Goal: Task Accomplishment & Management: Manage account settings

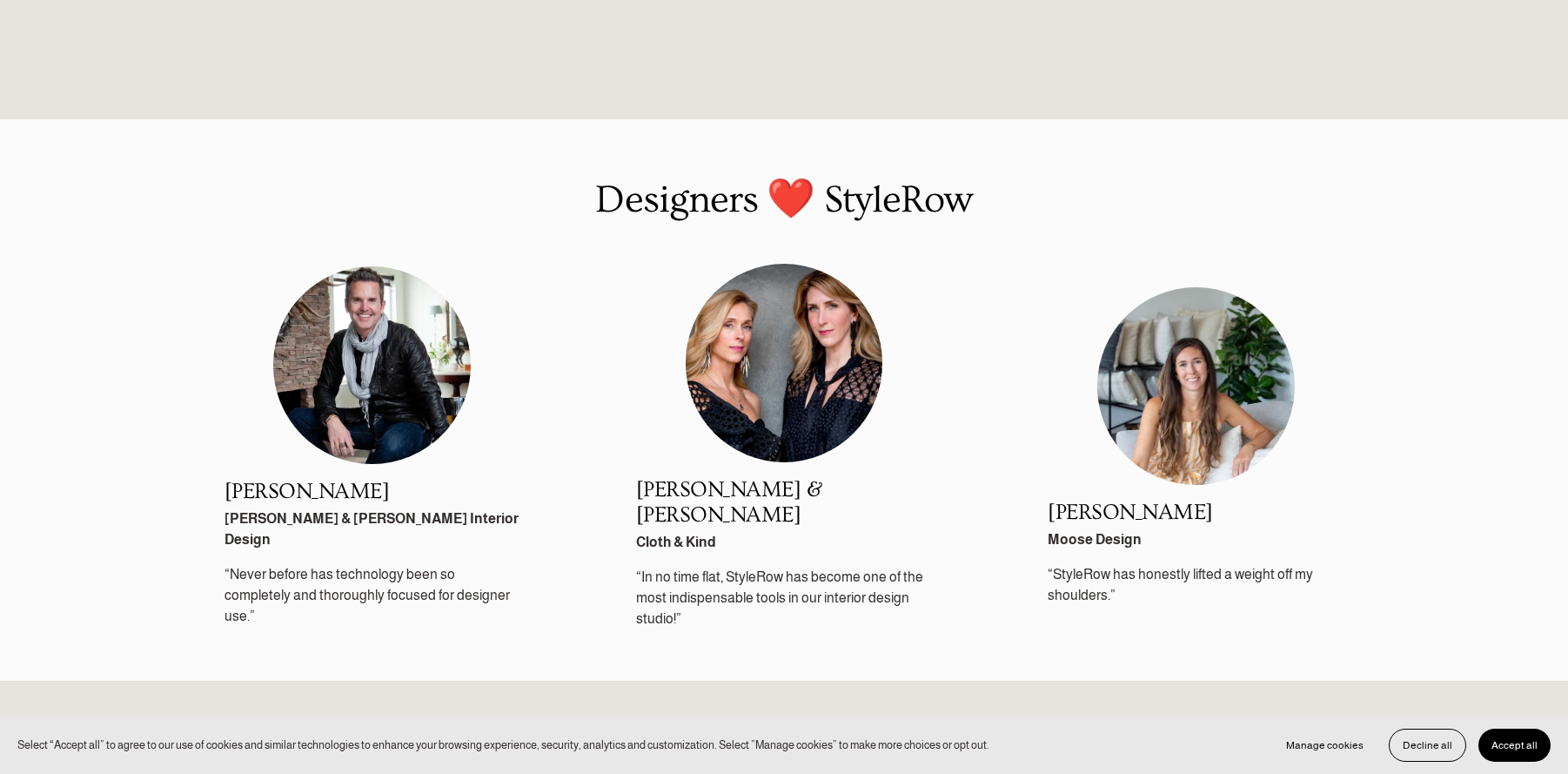
scroll to position [2604, 0]
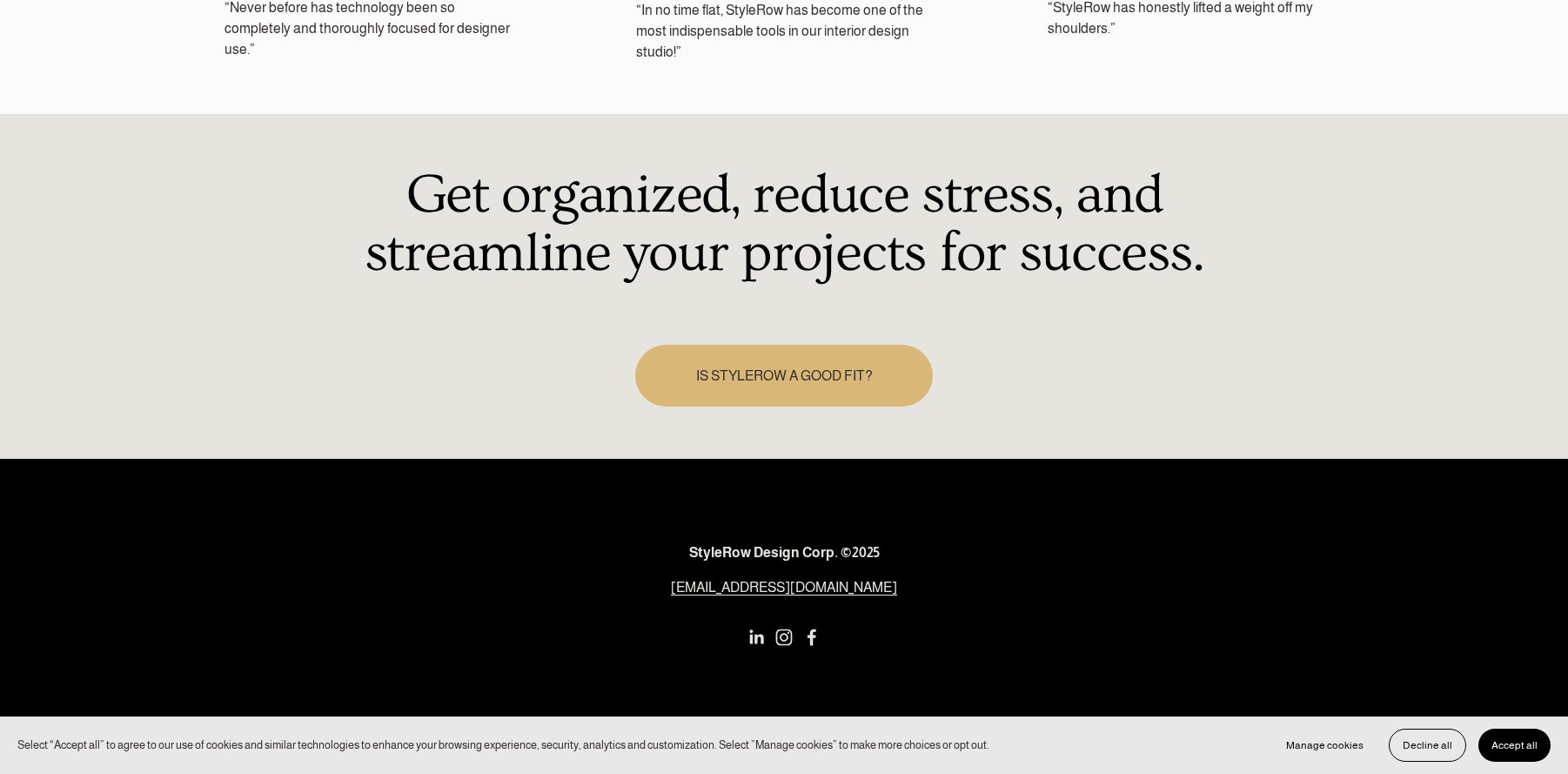
click at [784, 630] on use "Instagram" at bounding box center [784, 638] width 16 height 16
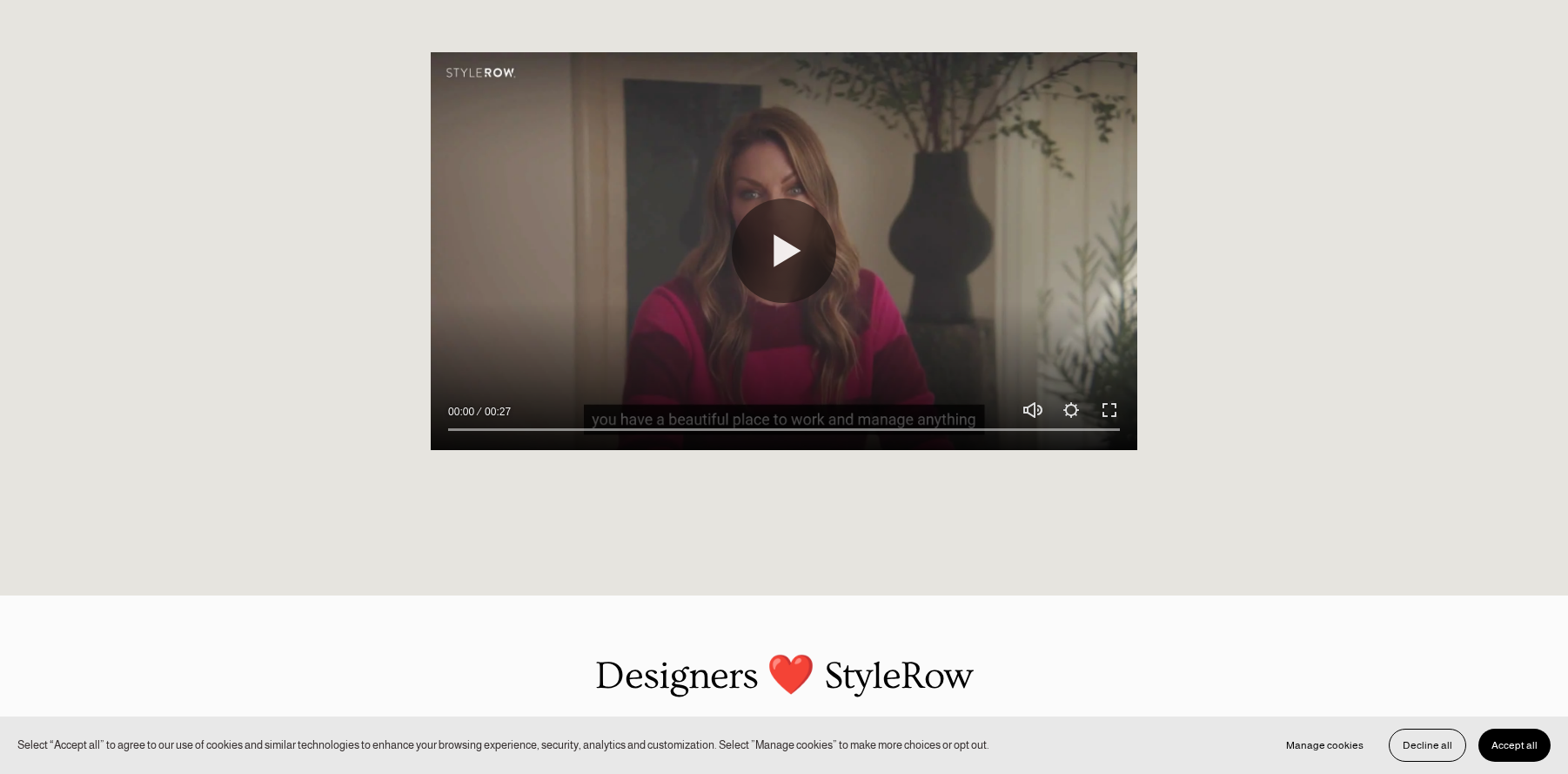
scroll to position [0, 0]
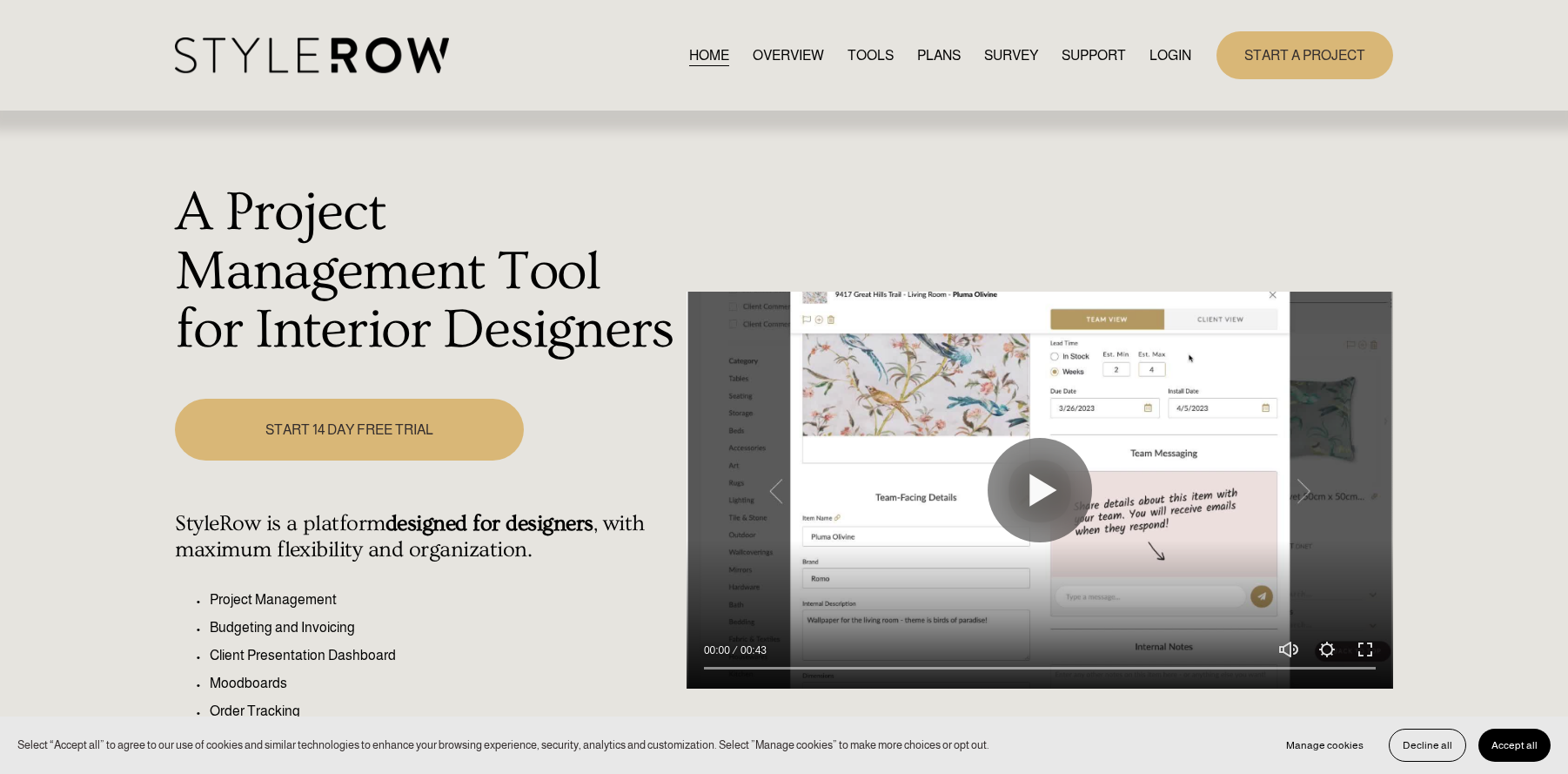
click at [0, 0] on span "CONTACT US" at bounding box center [0, 0] width 0 height 0
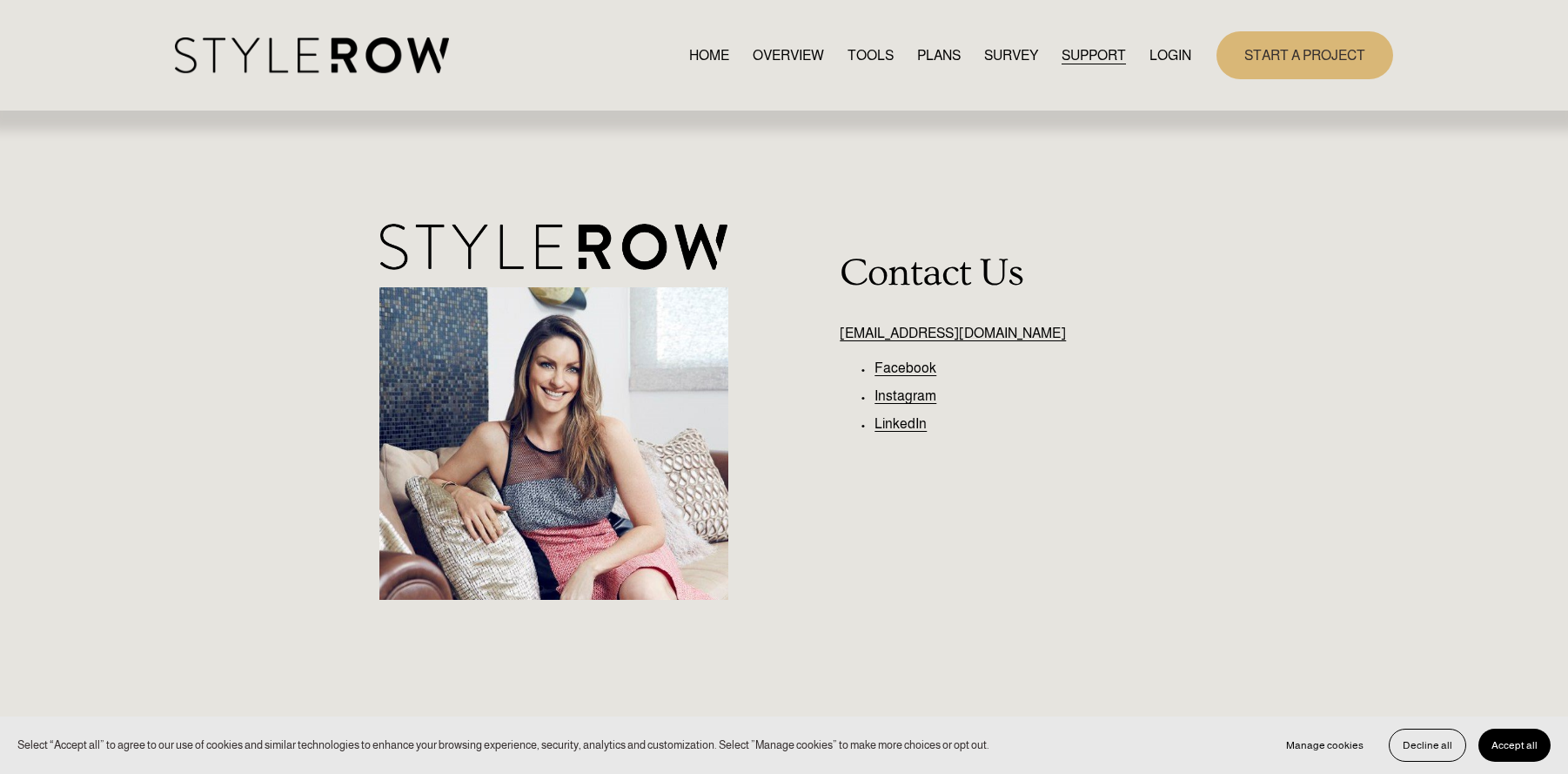
click at [912, 338] on link "[EMAIL_ADDRESS][DOMAIN_NAME]" at bounding box center [954, 333] width 227 height 14
drag, startPoint x: 978, startPoint y: 335, endPoint x: 839, endPoint y: 342, distance: 139.2
click at [840, 342] on p "[EMAIL_ADDRESS][DOMAIN_NAME]" at bounding box center [1116, 333] width 553 height 21
copy link "[EMAIL_ADDRESS][DOMAIN_NAME]"
click at [694, 53] on link "HOME" at bounding box center [709, 55] width 40 height 23
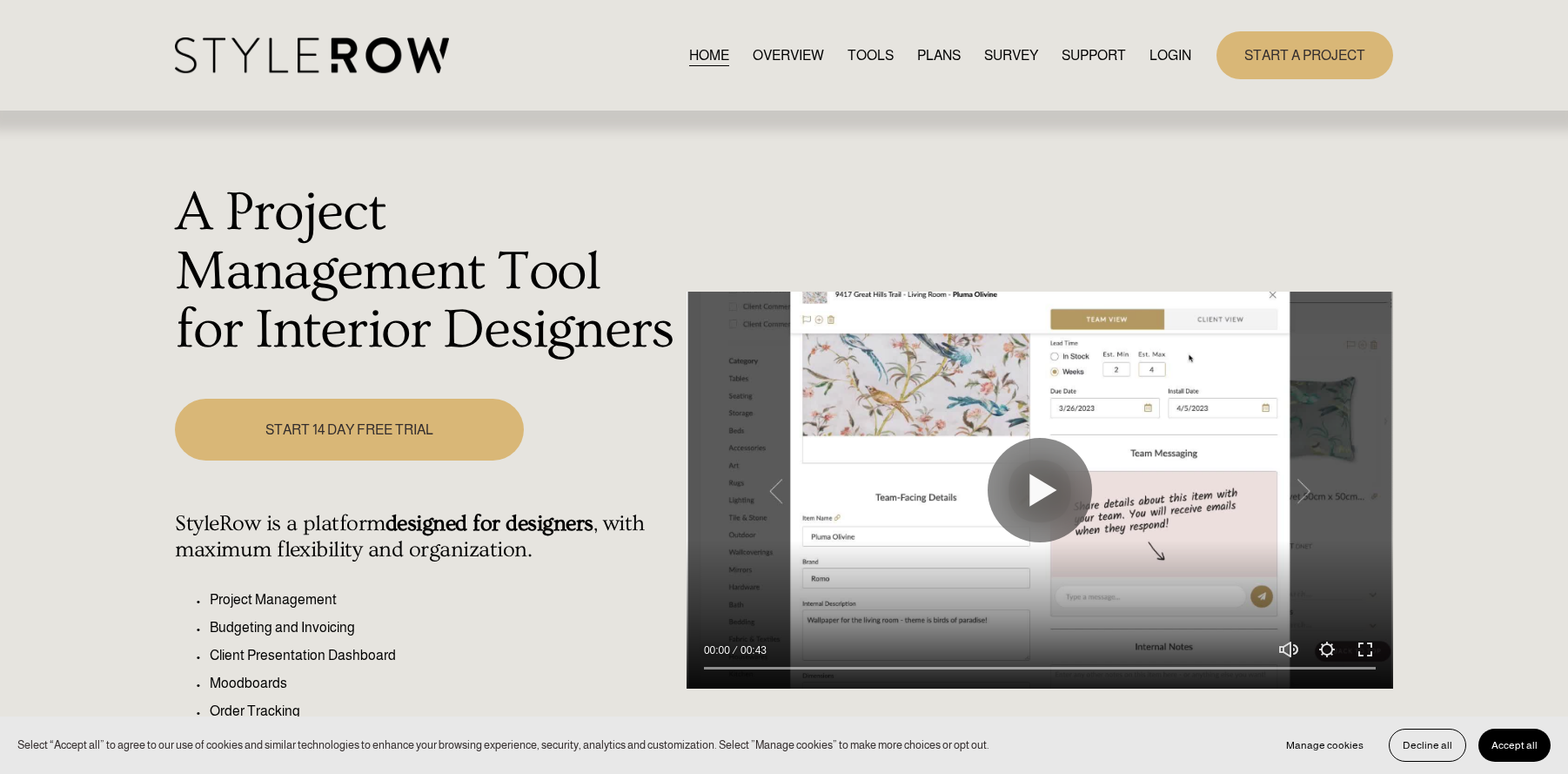
click at [758, 56] on link "OVERVIEW" at bounding box center [788, 55] width 71 height 23
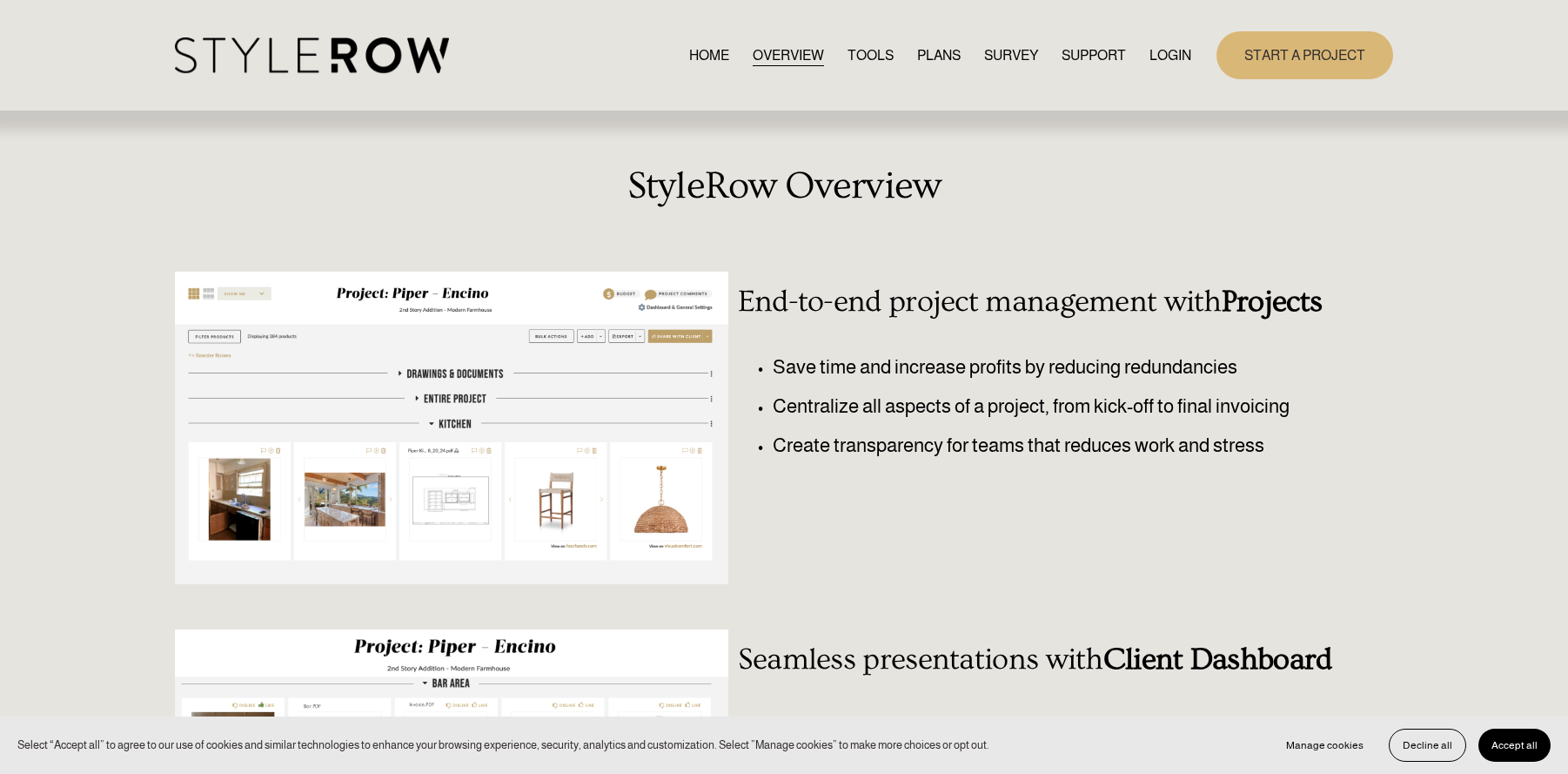
click at [871, 51] on link "TOOLS" at bounding box center [870, 55] width 46 height 23
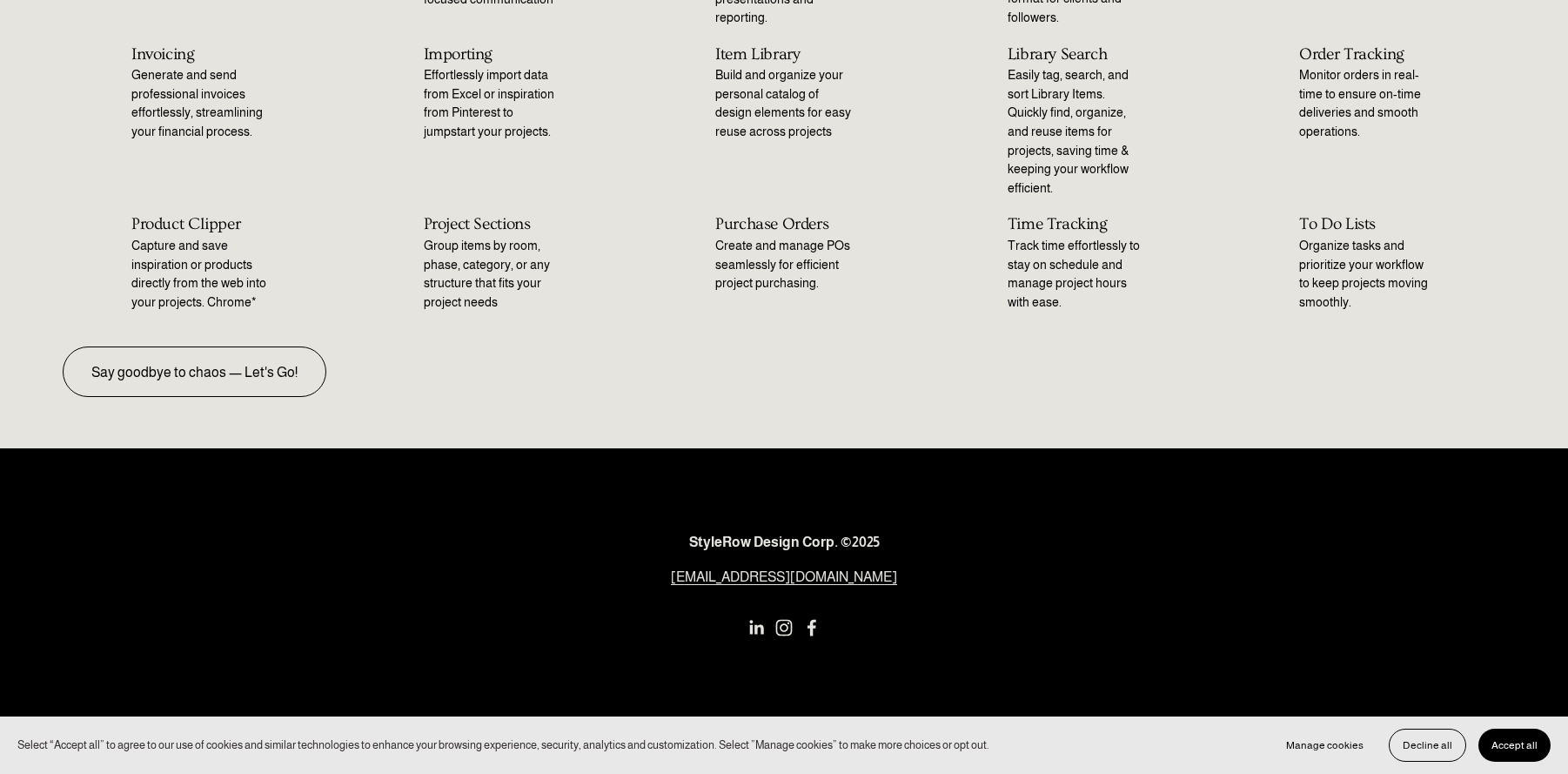
scroll to position [377, 0]
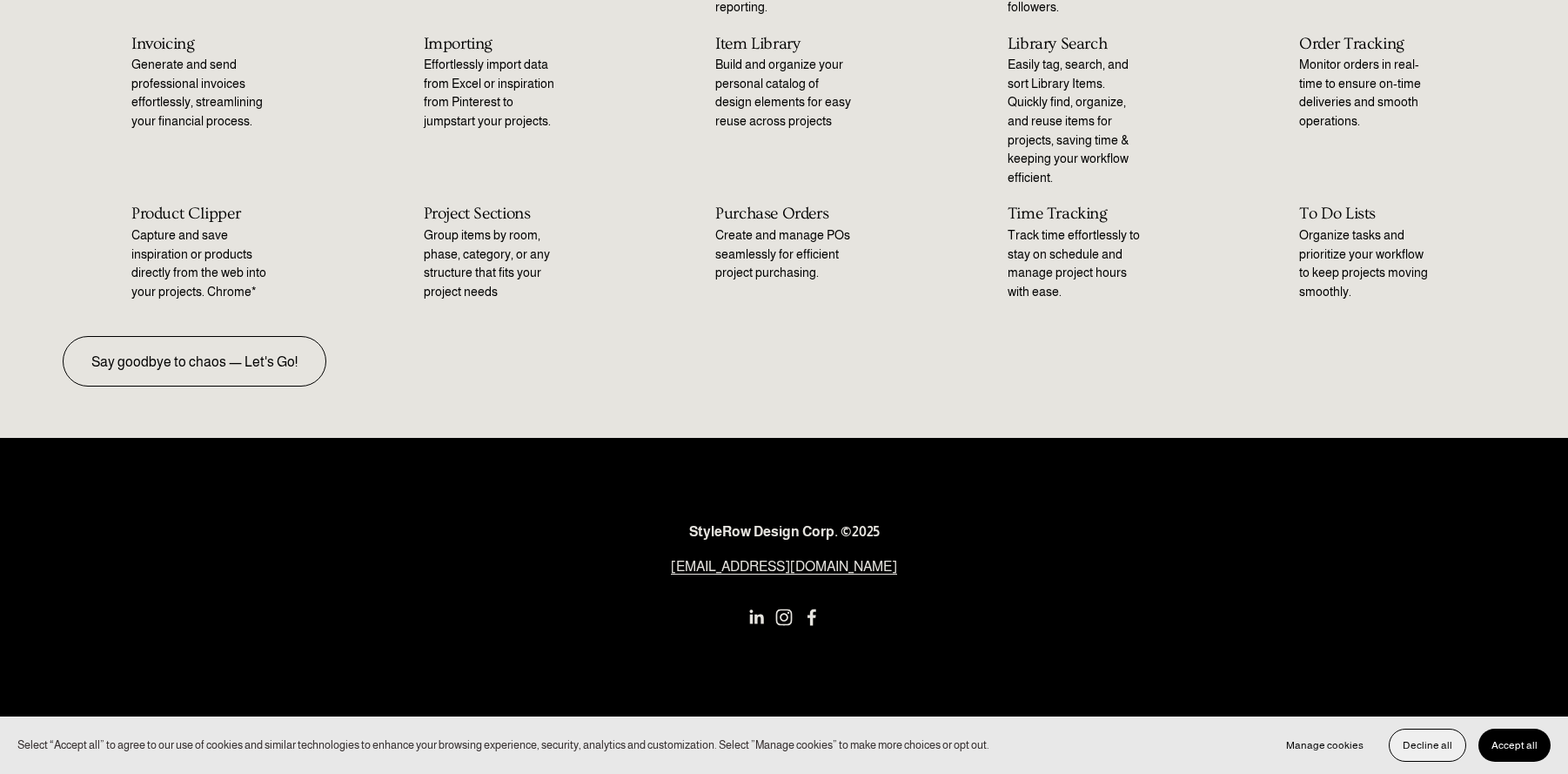
click at [1448, 752] on button "Decline all" at bounding box center [1428, 745] width 77 height 33
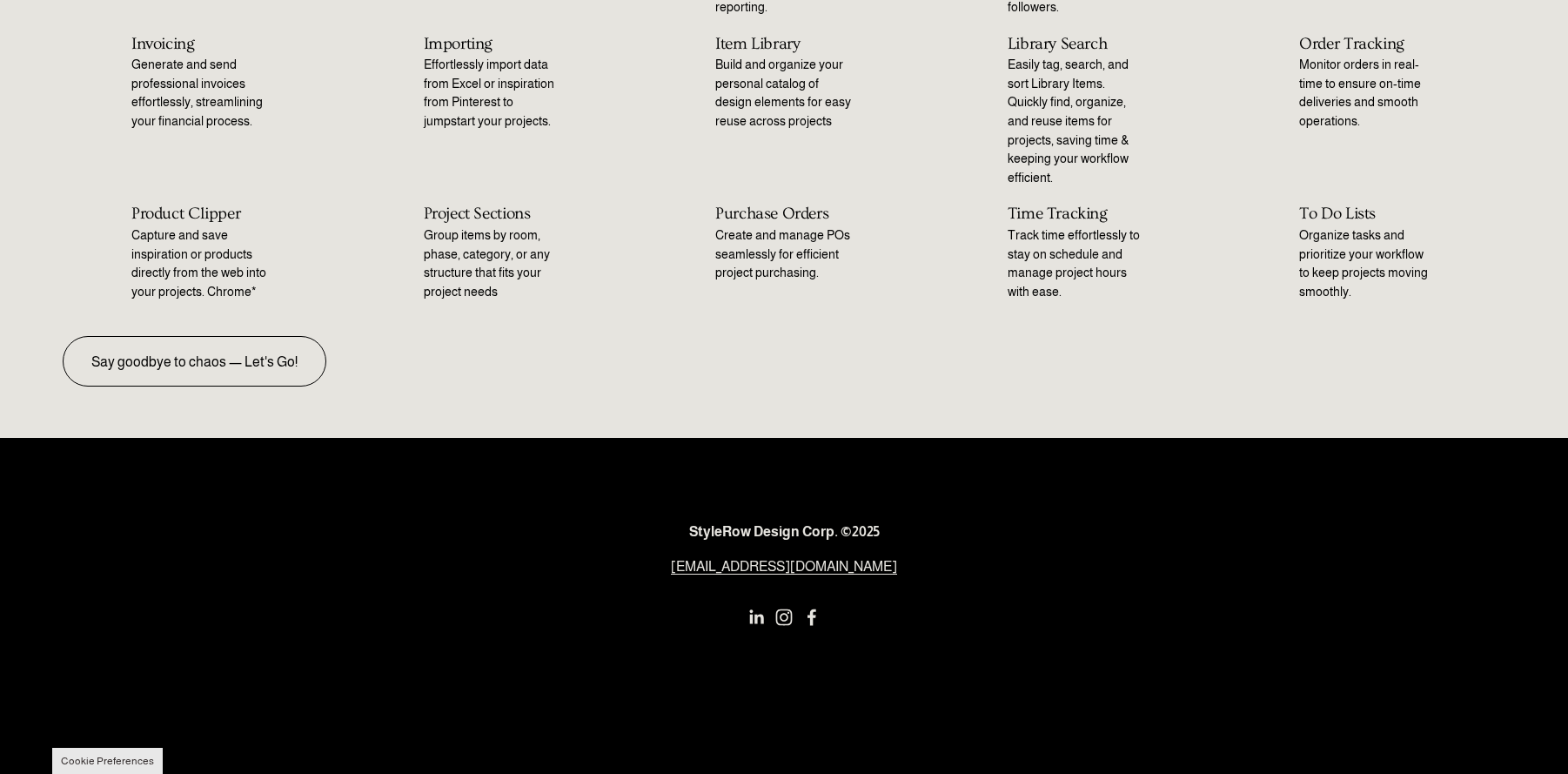
click at [821, 530] on strong "StyleRow Design Corp. ©2025" at bounding box center [784, 531] width 191 height 14
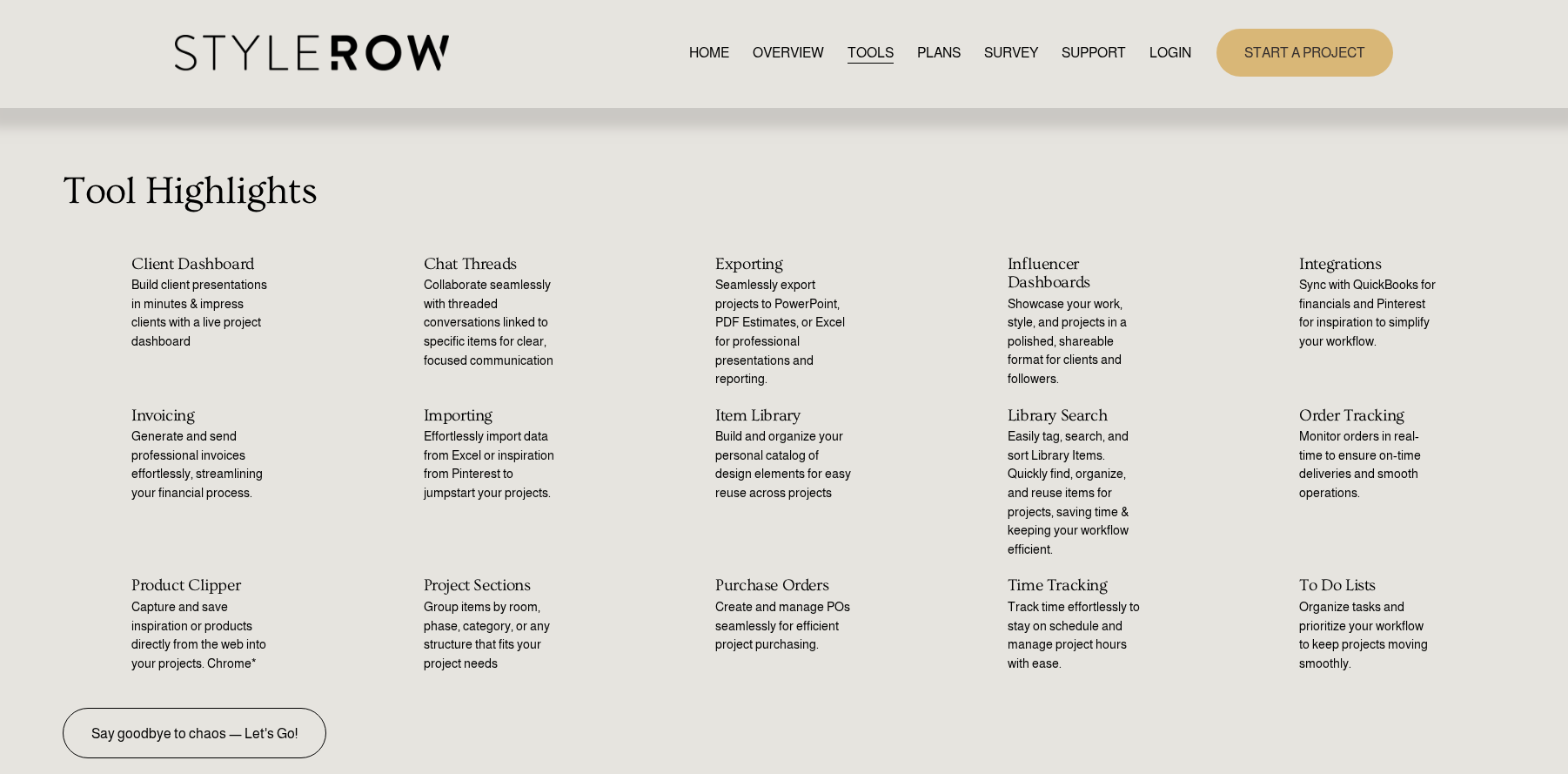
scroll to position [4, 0]
click at [926, 51] on link "PLANS" at bounding box center [939, 52] width 43 height 23
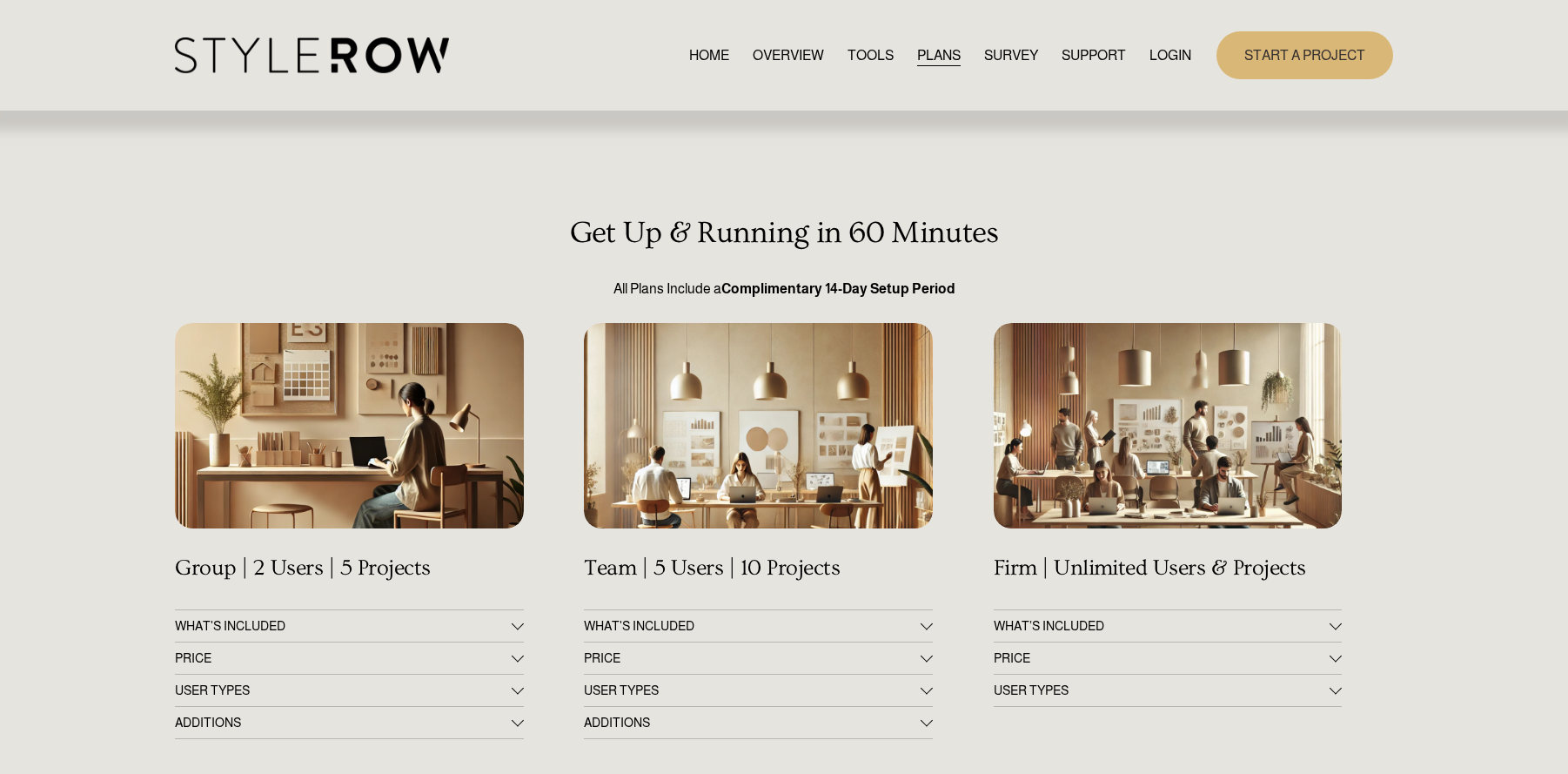
click at [1010, 58] on link "SURVEY" at bounding box center [1011, 55] width 54 height 23
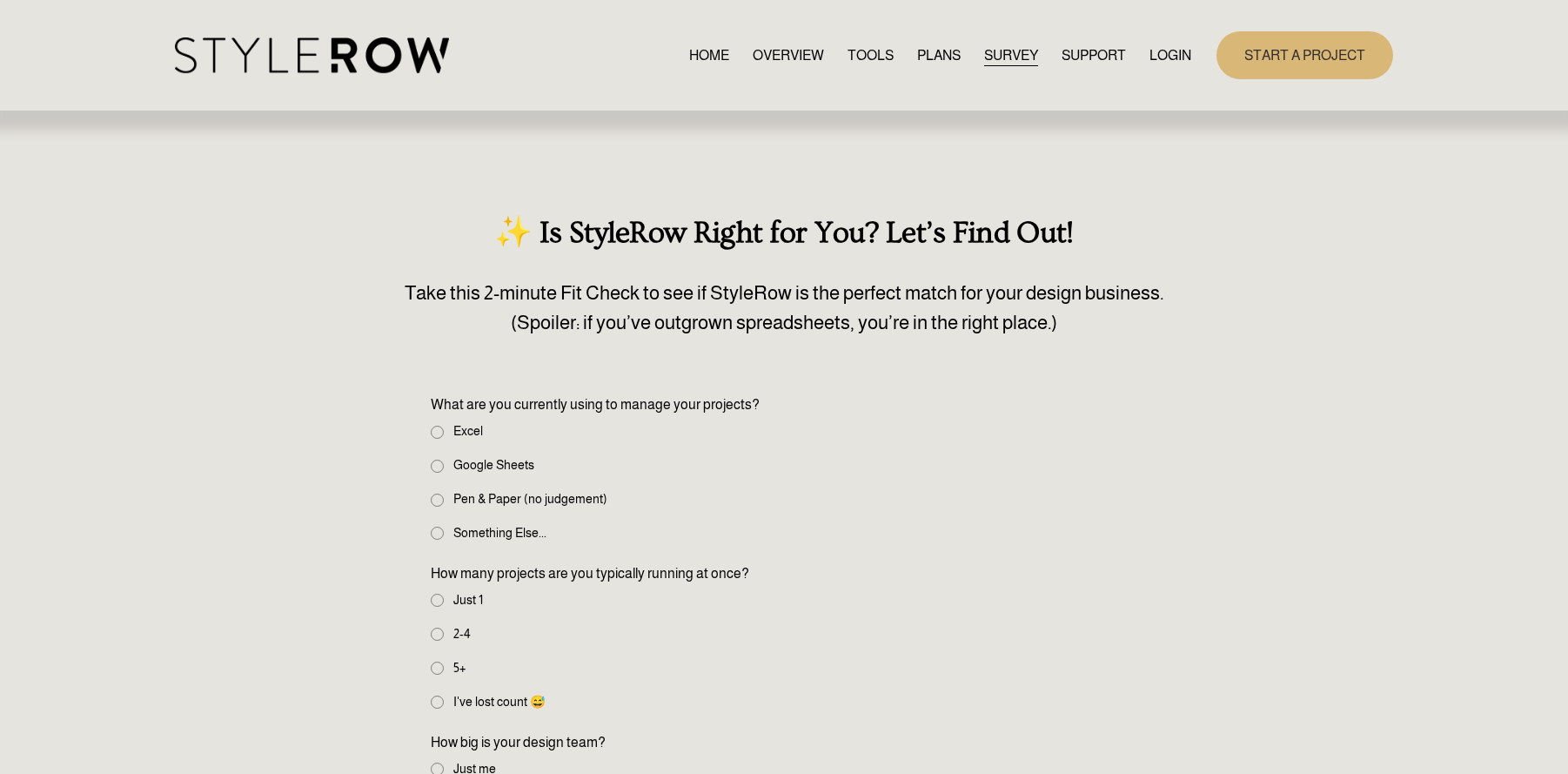
click at [0, 0] on span "FEATURED STYLEBOARD" at bounding box center [0, 0] width 0 height 0
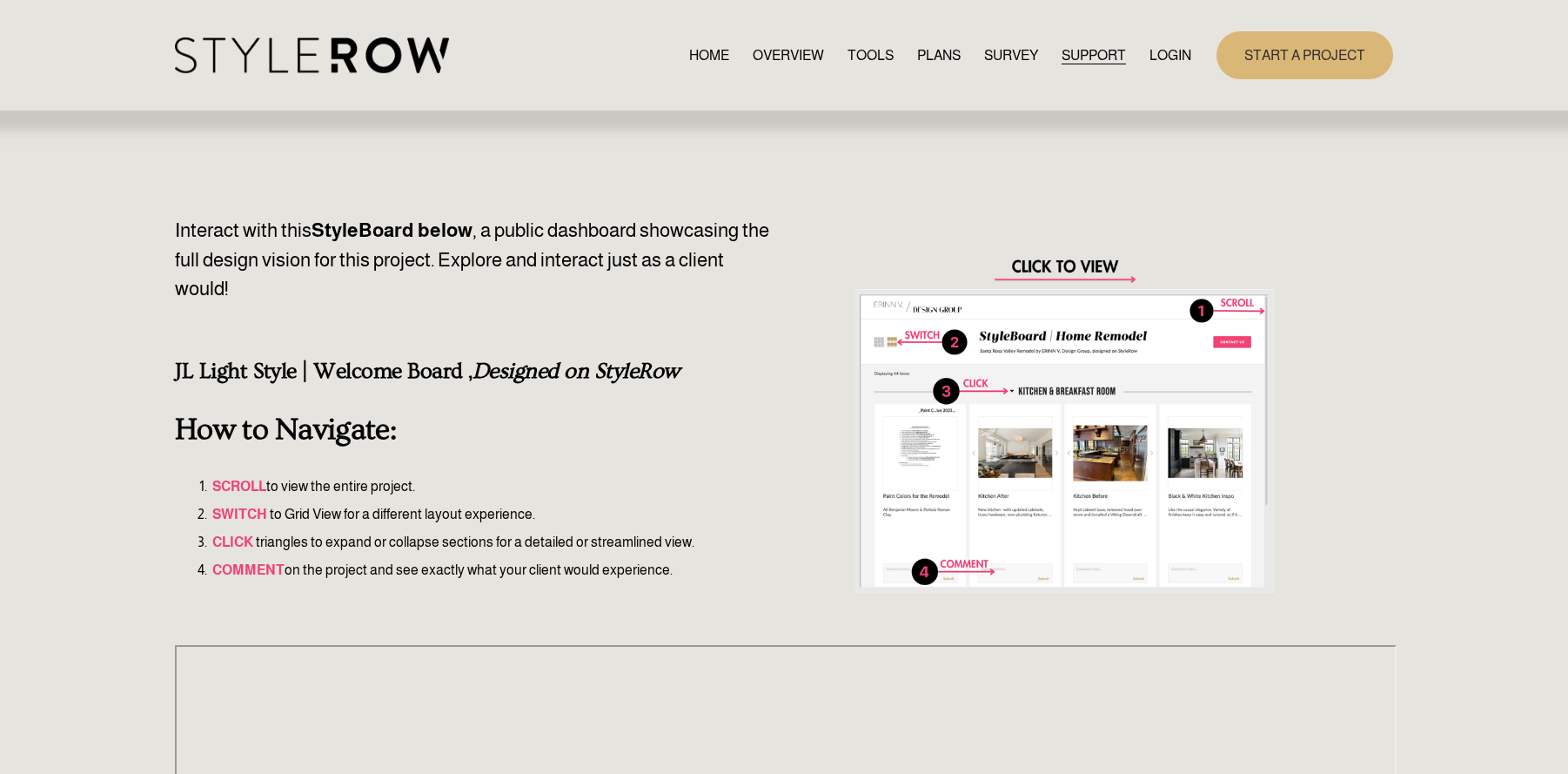
click at [1162, 54] on link "LOGIN" at bounding box center [1170, 55] width 41 height 23
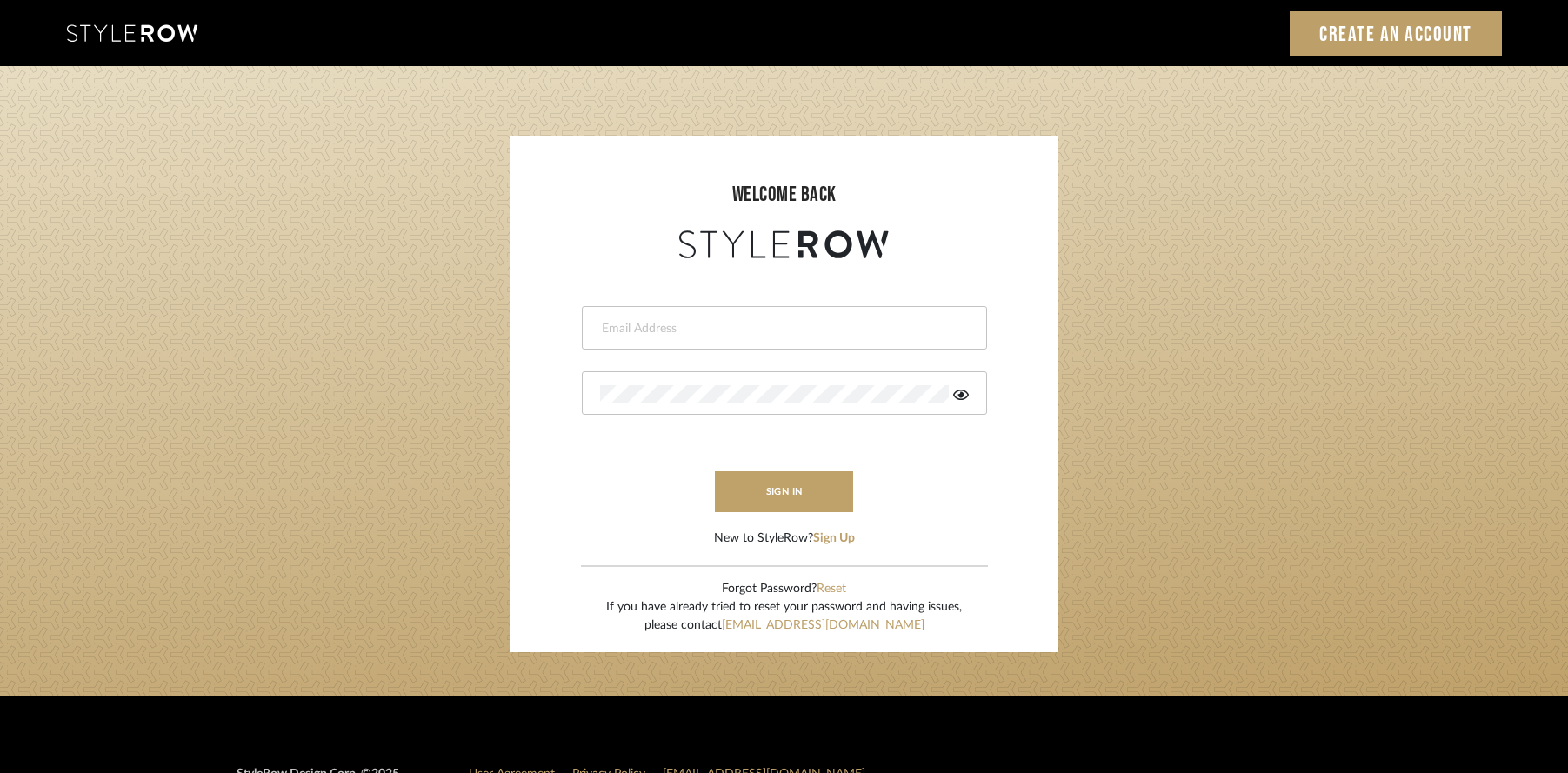
click at [770, 317] on div at bounding box center [784, 328] width 405 height 43
click at [682, 330] on input "email" at bounding box center [782, 328] width 364 height 17
type input "kayla@creativemattersinc.com"
click at [789, 494] on button "sign in" at bounding box center [784, 491] width 139 height 40
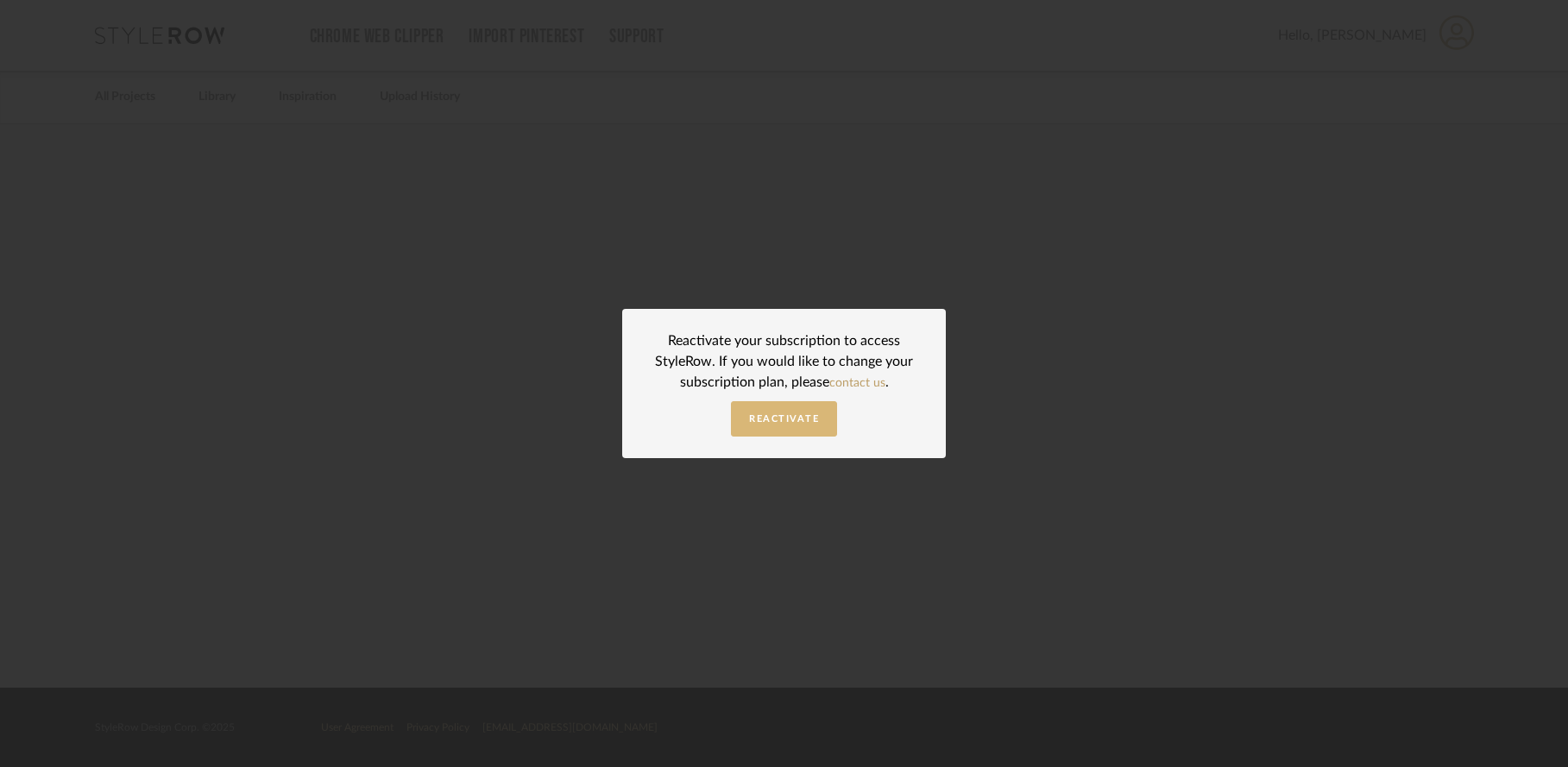
click at [797, 416] on span "Reactivate" at bounding box center [784, 418] width 70 height 10
